Goal: Obtain resource: Obtain resource

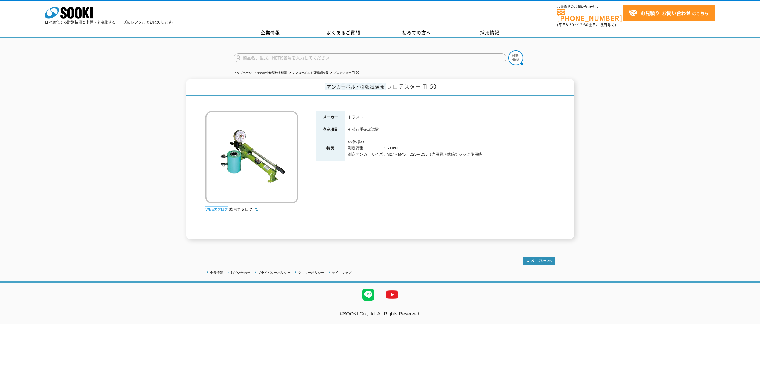
click at [407, 192] on div "メーカー トラスト 測定項目 引張荷重確認試験 特長 <<仕様>> 測定荷重　　　　　：500kN 測定アンカーサイズ：M27～M45、D25～D38（専用異…" at bounding box center [435, 175] width 239 height 128
click at [245, 142] on img at bounding box center [251, 157] width 93 height 93
click at [220, 207] on img at bounding box center [216, 210] width 22 height 6
click at [221, 207] on img at bounding box center [216, 210] width 22 height 6
click at [246, 207] on link "総合カタログ" at bounding box center [243, 209] width 29 height 4
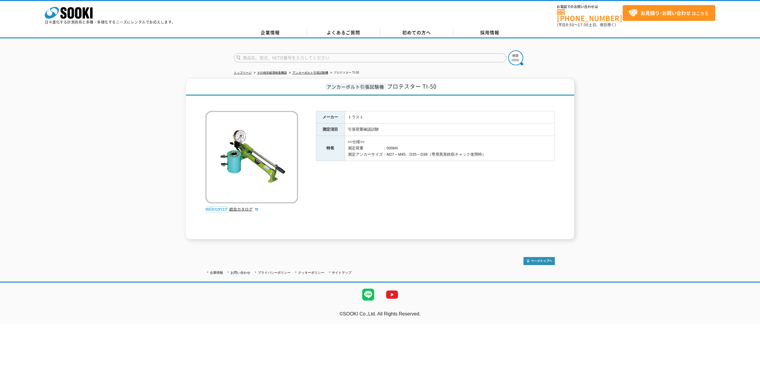
click at [216, 207] on picture at bounding box center [216, 209] width 22 height 4
click at [215, 207] on img at bounding box center [216, 210] width 22 height 6
click at [237, 207] on link "総合カタログ" at bounding box center [243, 209] width 29 height 4
click at [246, 71] on link "トップページ" at bounding box center [243, 72] width 18 height 3
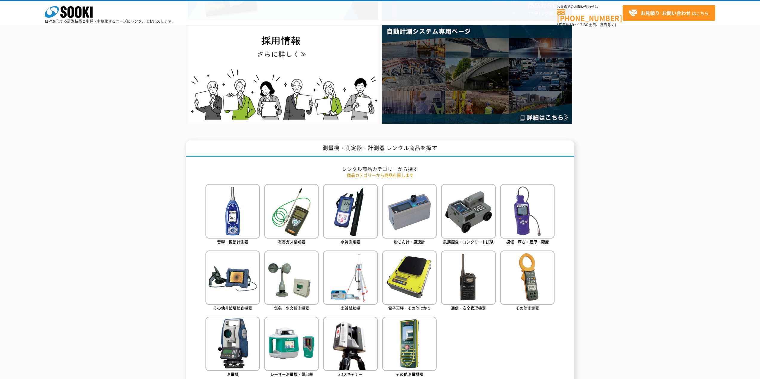
scroll to position [60, 0]
